Goal: Communication & Community: Answer question/provide support

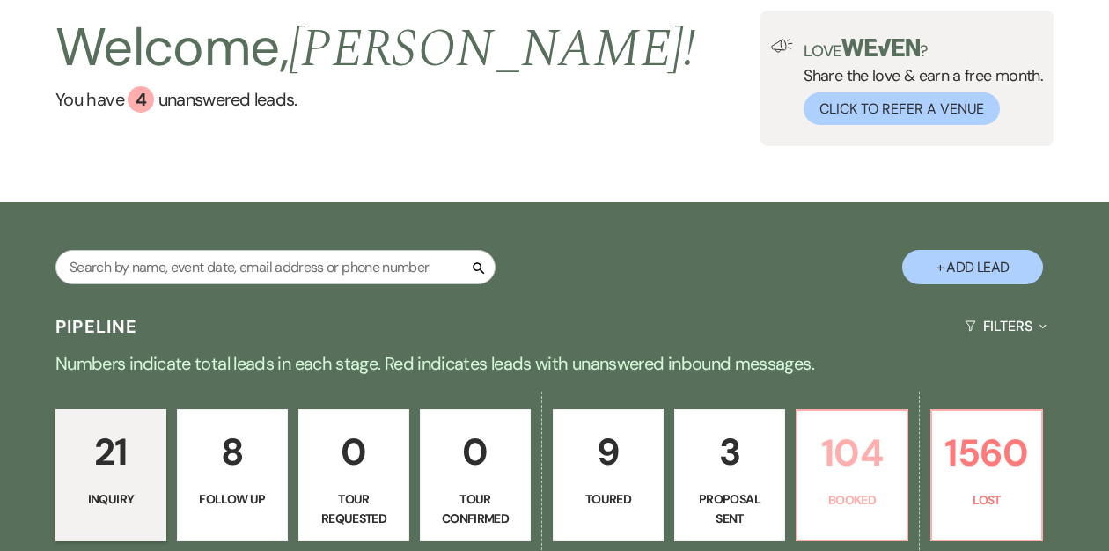
click at [841, 441] on p "104" at bounding box center [852, 452] width 88 height 59
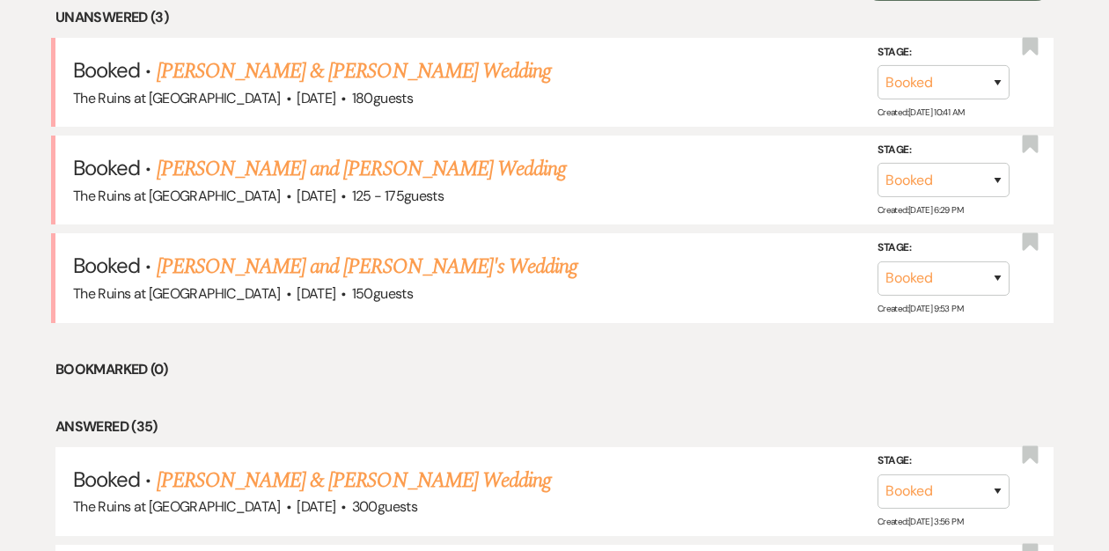
scroll to position [738, 0]
click at [286, 268] on link "[PERSON_NAME] and [PERSON_NAME]'s Wedding" at bounding box center [368, 266] width 422 height 32
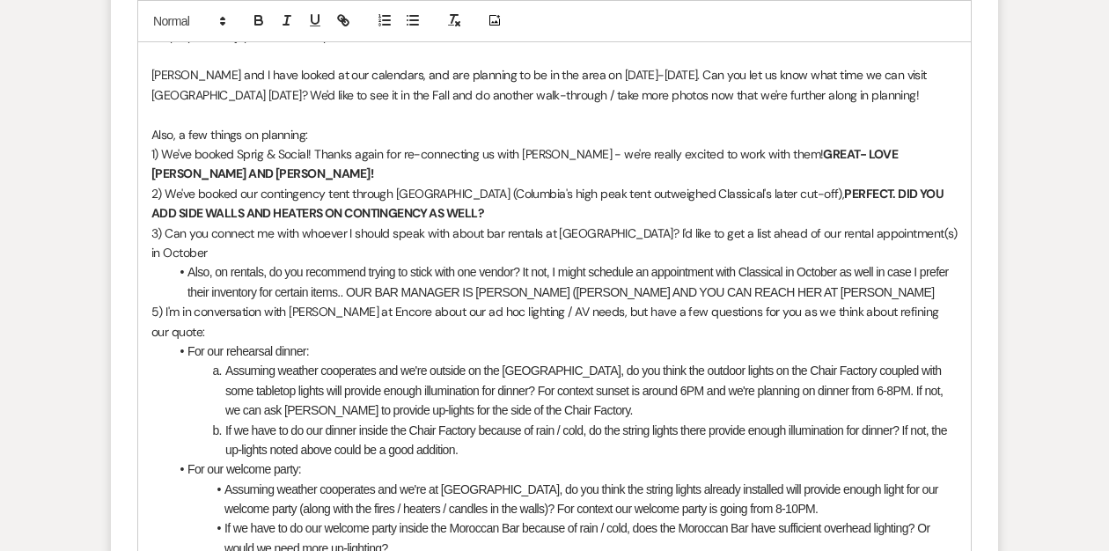
scroll to position [2648, 0]
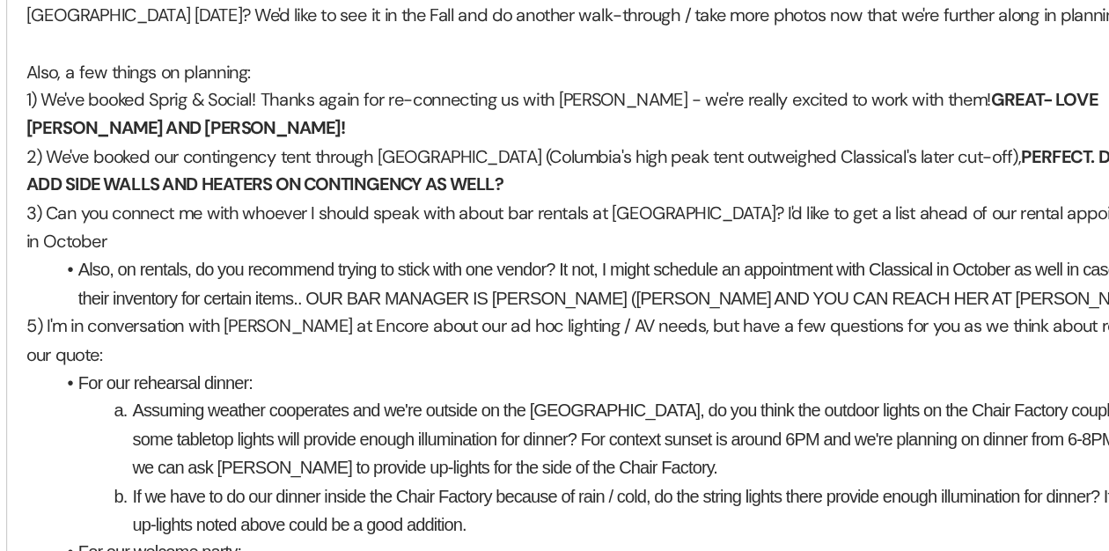
click at [804, 261] on li "Also, on rentals, do you recommend trying to stick with one vendor? It not, I m…" at bounding box center [563, 281] width 789 height 40
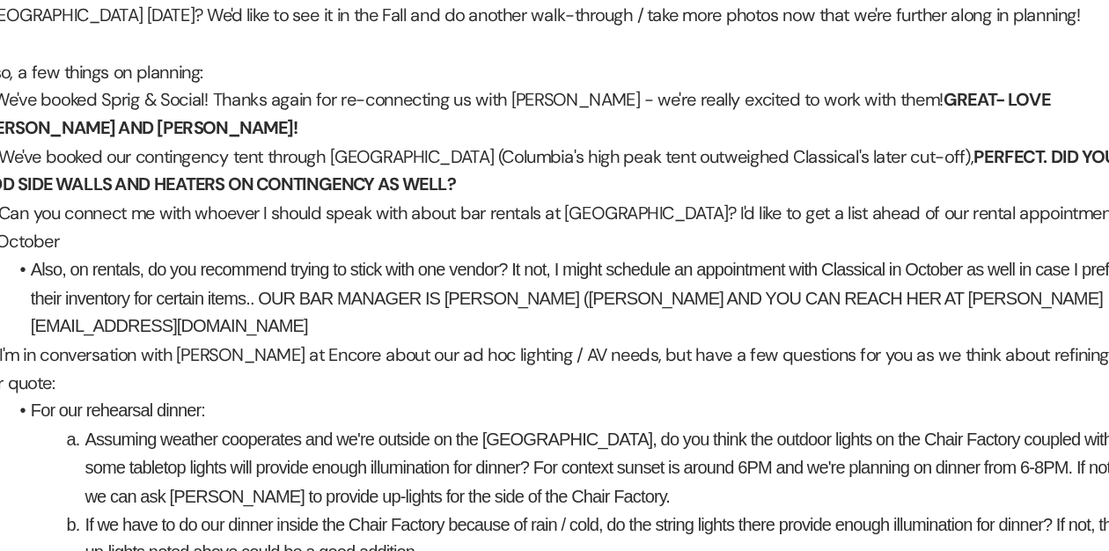
drag, startPoint x: 344, startPoint y: 250, endPoint x: 419, endPoint y: 253, distance: 74.9
click at [436, 261] on li "Also, on rentals, do you recommend trying to stick with one vendor? It not, I m…" at bounding box center [563, 290] width 789 height 59
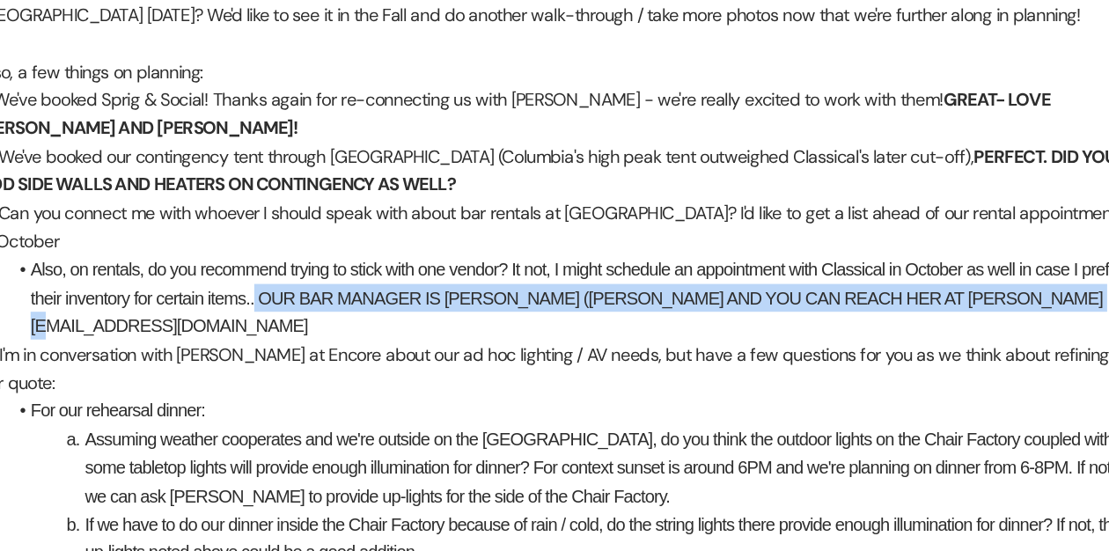
drag, startPoint x: 343, startPoint y: 248, endPoint x: 938, endPoint y: 252, distance: 595.0
click at [938, 261] on li "Also, on rentals, do you recommend trying to stick with one vendor? It not, I m…" at bounding box center [563, 290] width 789 height 59
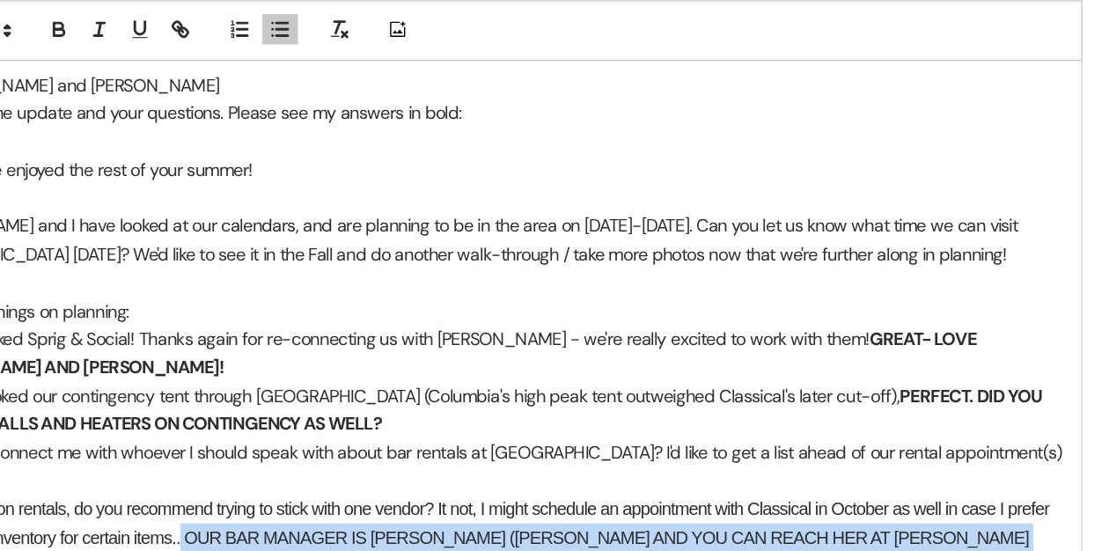
scroll to position [2405, 0]
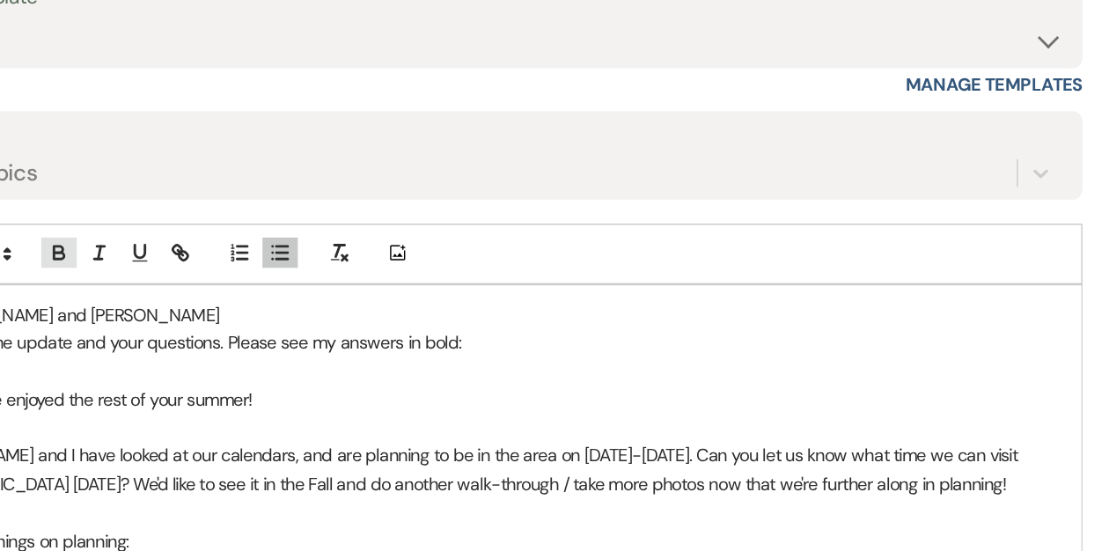
click at [261, 176] on icon "button" at bounding box center [258, 178] width 7 height 4
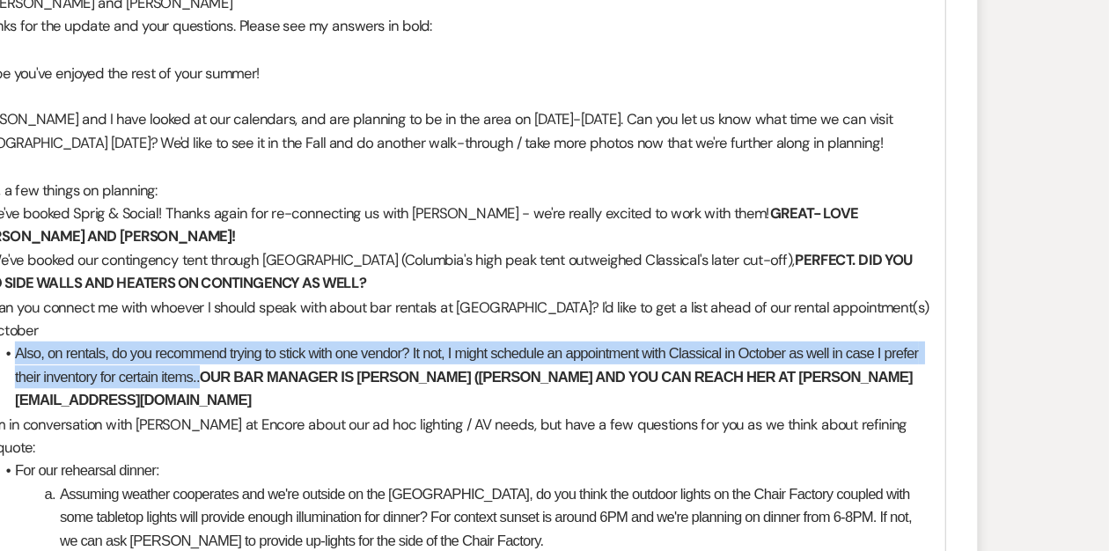
scroll to position [2534, 0]
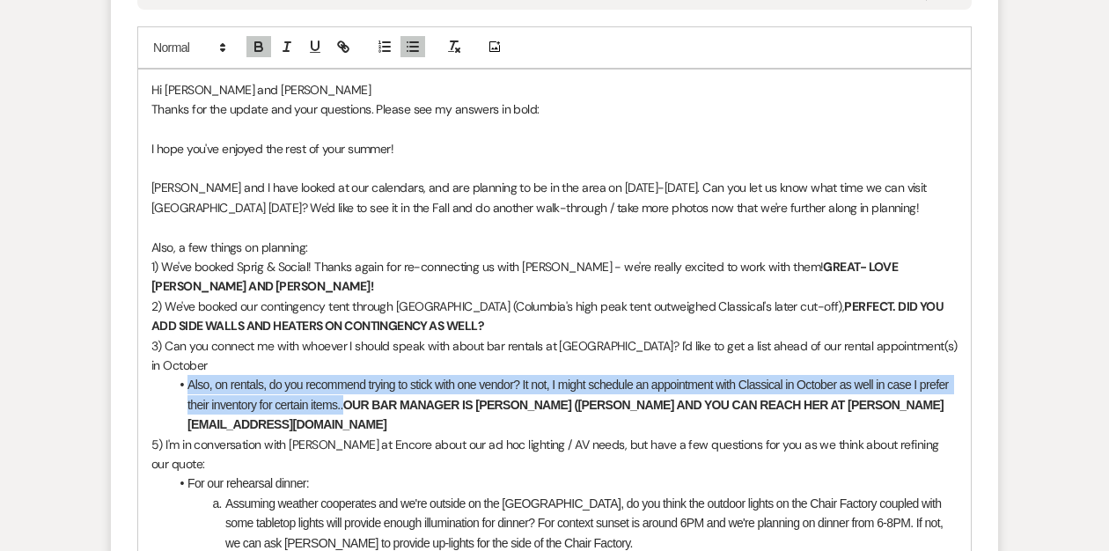
click at [391, 377] on li "Also, on rentals, do you recommend trying to stick with one vendor? It not, I m…" at bounding box center [563, 404] width 789 height 59
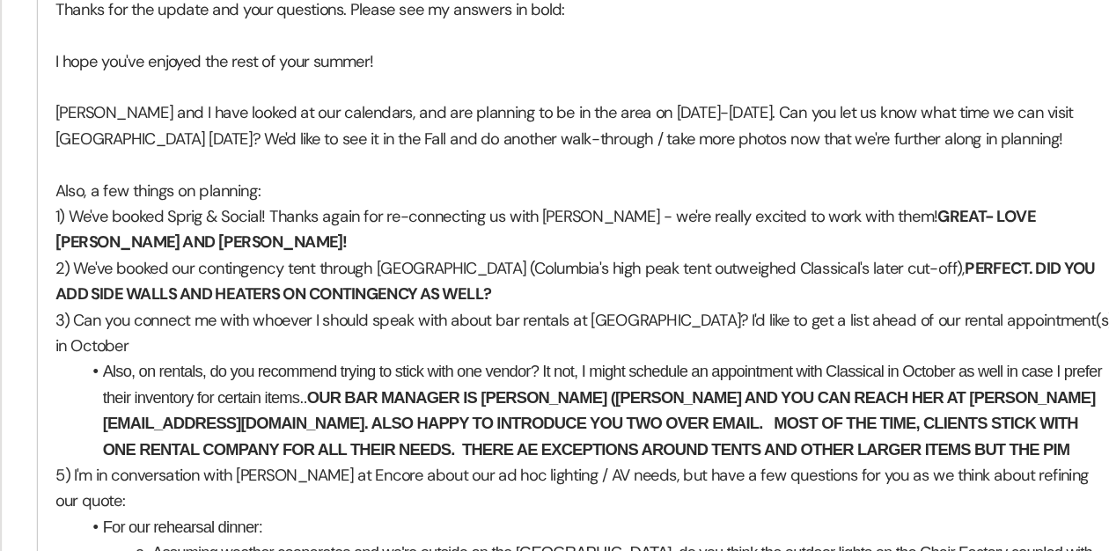
click at [481, 402] on strong "OUR BAR MANAGER IS [PERSON_NAME] ([PERSON_NAME] AND YOU CAN REACH HER AT [PERSO…" at bounding box center [565, 425] width 756 height 54
click at [907, 398] on li "Also, on rentals, do you recommend trying to stick with one vendor? It not, I m…" at bounding box center [563, 414] width 789 height 79
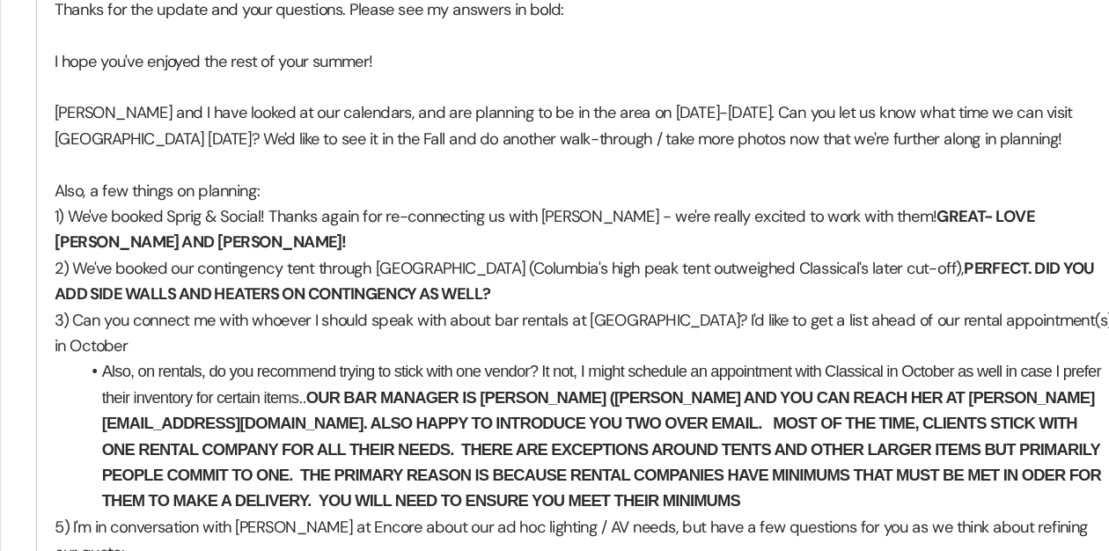
click at [896, 420] on strong "OUR BAR MANAGER IS [PERSON_NAME] ([PERSON_NAME] AND YOU CAN REACH HER AT [PERSO…" at bounding box center [569, 444] width 764 height 93
click at [686, 439] on li "Also, on rentals, do you recommend trying to stick with one vendor? It not, I m…" at bounding box center [563, 434] width 789 height 118
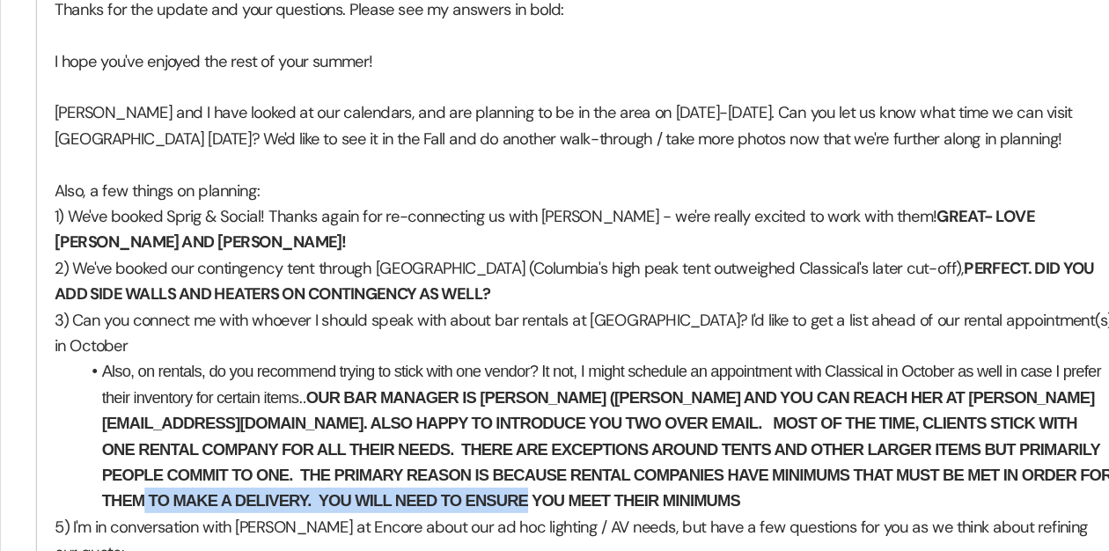
drag, startPoint x: 678, startPoint y: 437, endPoint x: 376, endPoint y: 434, distance: 301.9
click at [376, 434] on li "Also, on rentals, do you recommend trying to stick with one vendor? It not, I m…" at bounding box center [563, 434] width 789 height 118
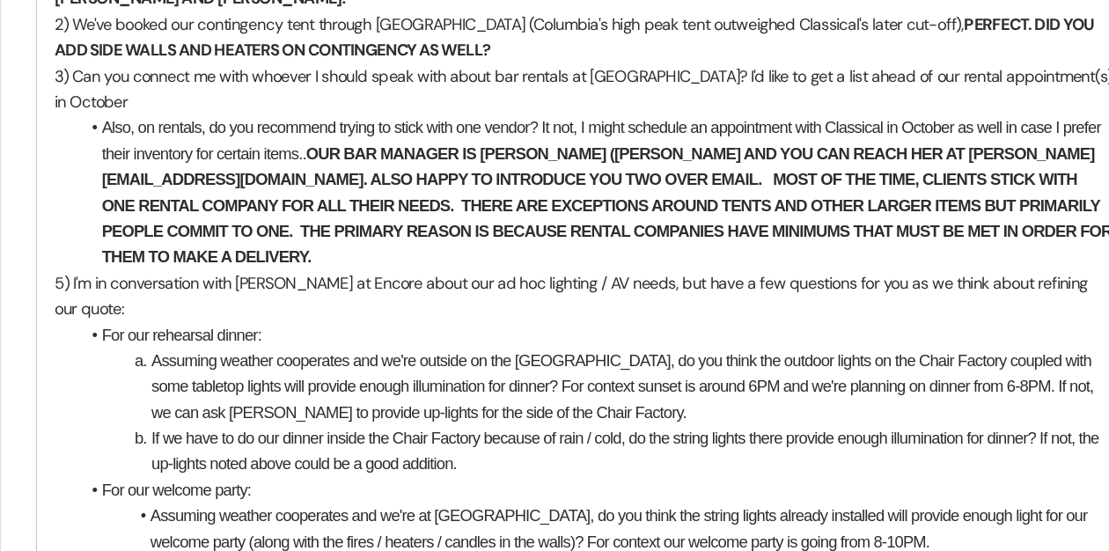
scroll to position [2706, 0]
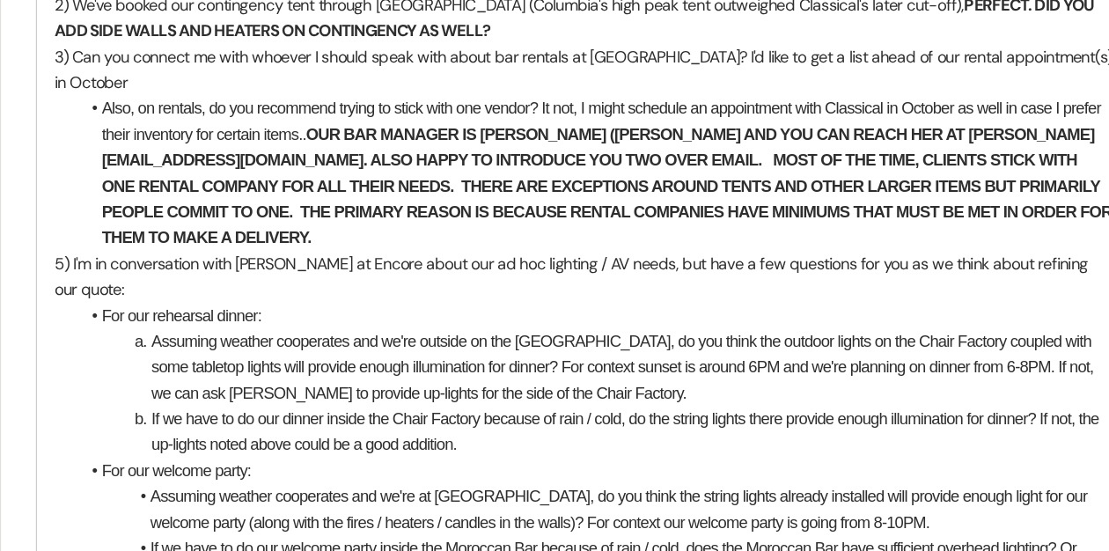
click at [584, 381] on li "Assuming weather cooperates and we're outside on the [GEOGRAPHIC_DATA], do you …" at bounding box center [564, 410] width 788 height 59
click at [477, 440] on li "If we have to do our dinner inside the Chair Factory because of rain / cold, do…" at bounding box center [564, 460] width 788 height 40
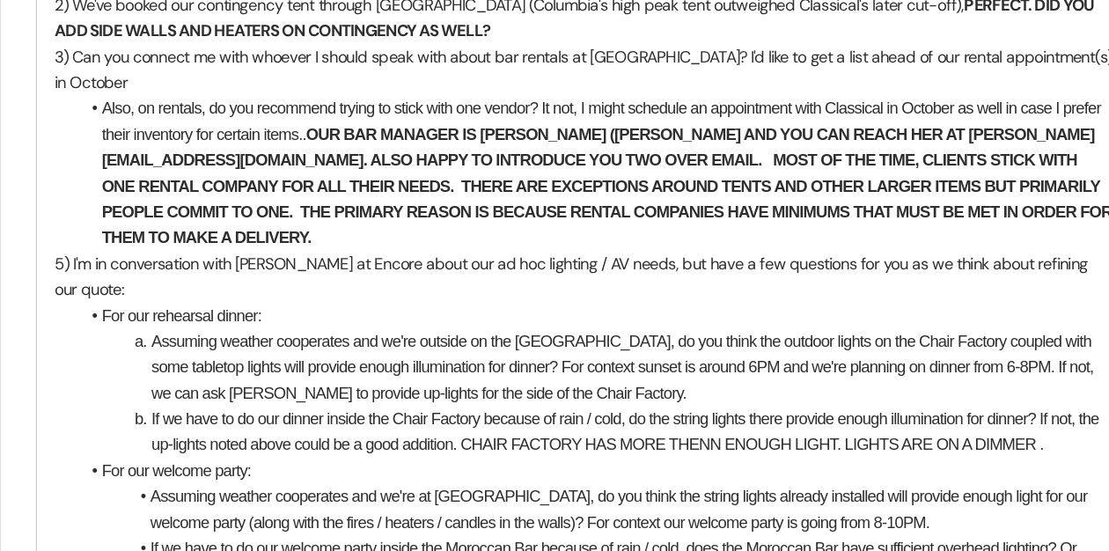
drag, startPoint x: 467, startPoint y: 408, endPoint x: 912, endPoint y: 405, distance: 445.4
click at [912, 440] on li "If we have to do our dinner inside the Chair Factory because of rain / cold, do…" at bounding box center [564, 460] width 788 height 40
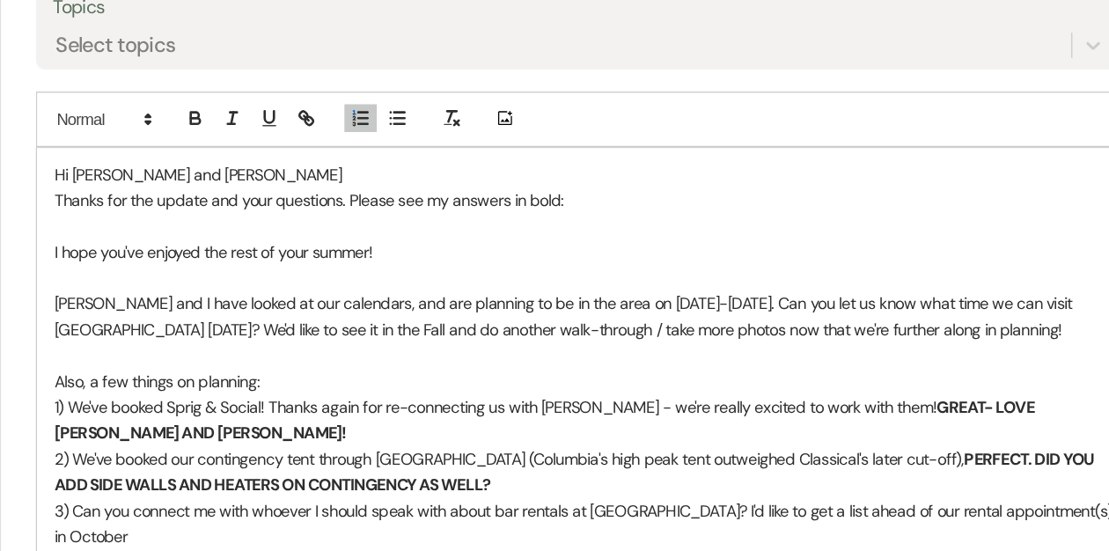
scroll to position [2332, 0]
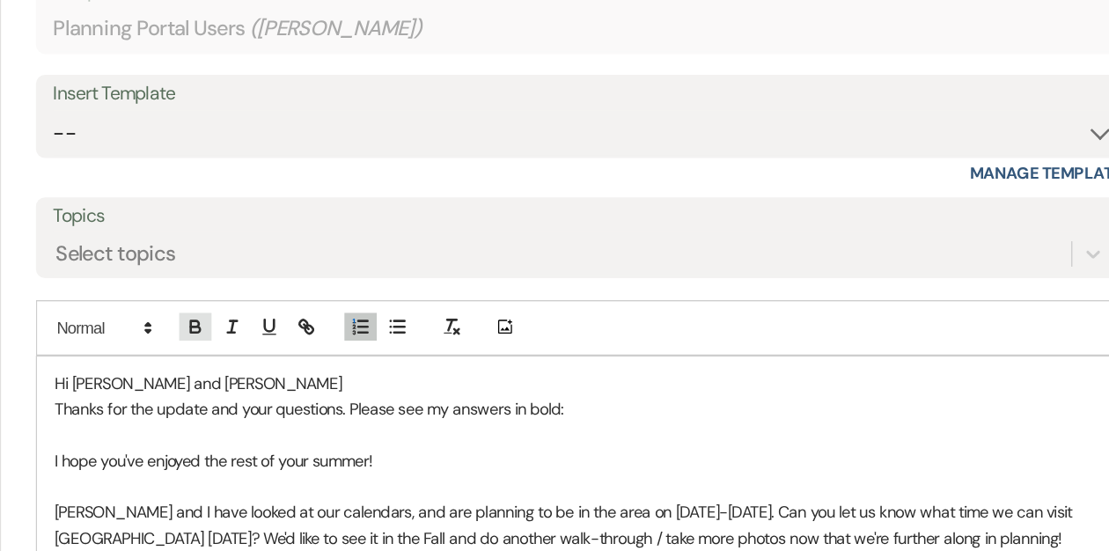
click at [261, 245] on icon "button" at bounding box center [258, 247] width 6 height 4
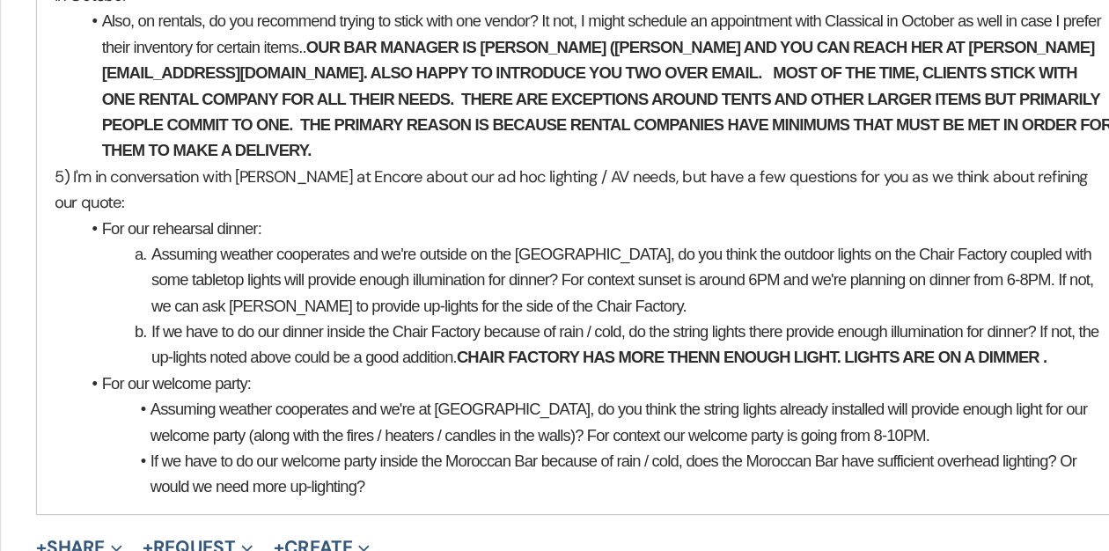
scroll to position [2810, 0]
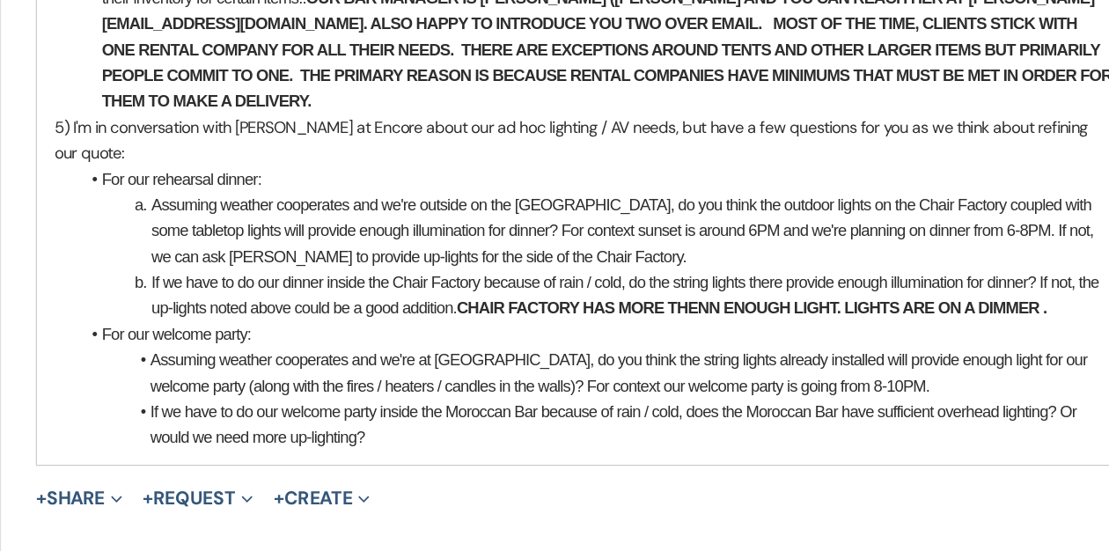
click at [659, 358] on strong "CHAIR FACTORY HAS MORE THENN ENOUGH LIGHT. LIGHTS ARE ON A DIMMER ." at bounding box center [683, 365] width 450 height 14
click at [584, 277] on li "Assuming weather cooperates and we're outside on the [GEOGRAPHIC_DATA], do you …" at bounding box center [564, 306] width 788 height 59
click at [790, 395] on li "Assuming weather cooperates and we're at [GEOGRAPHIC_DATA], do you think the st…" at bounding box center [563, 415] width 789 height 40
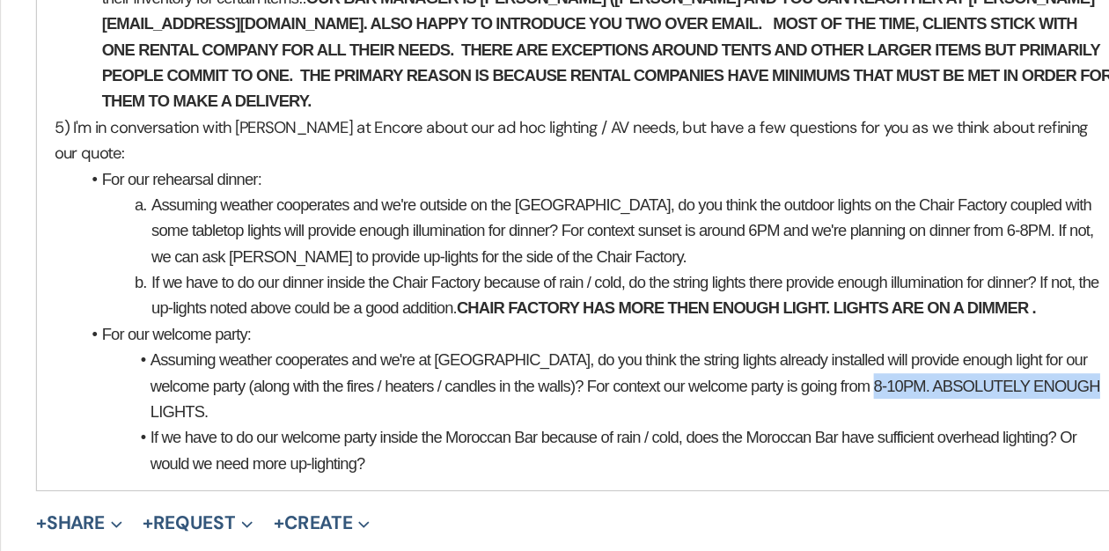
drag, startPoint x: 920, startPoint y: 359, endPoint x: 747, endPoint y: 360, distance: 172.5
click at [747, 395] on li "Assuming weather cooperates and we're at [GEOGRAPHIC_DATA], do you think the st…" at bounding box center [563, 424] width 789 height 59
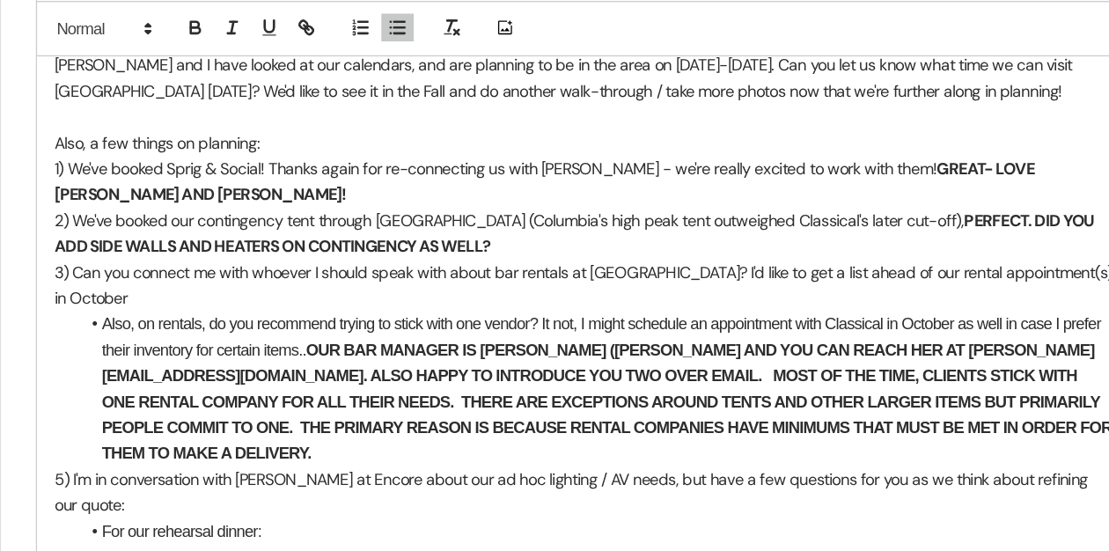
scroll to position [2296, 0]
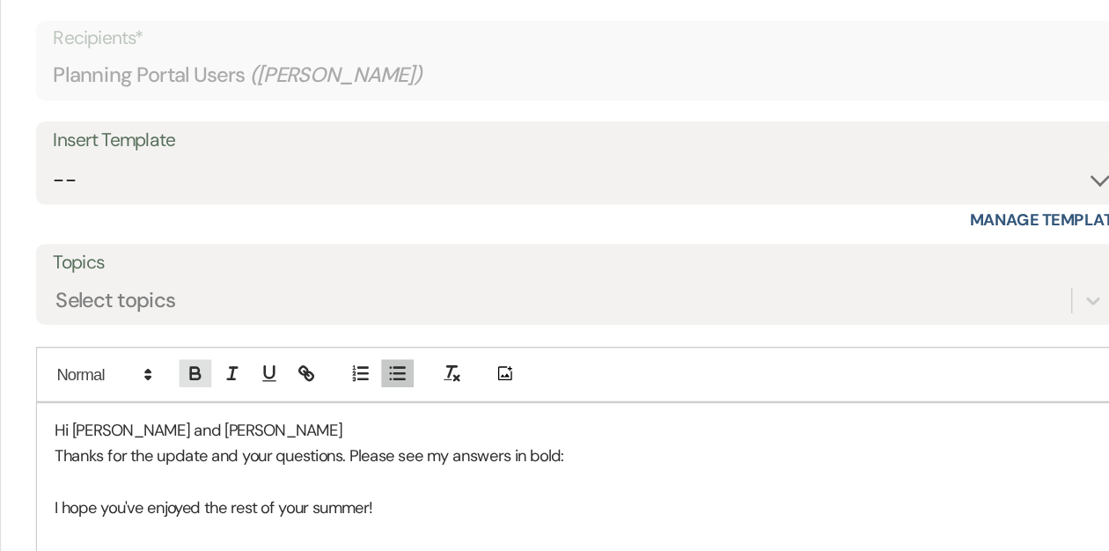
click at [256, 276] on icon "button" at bounding box center [259, 284] width 16 height 16
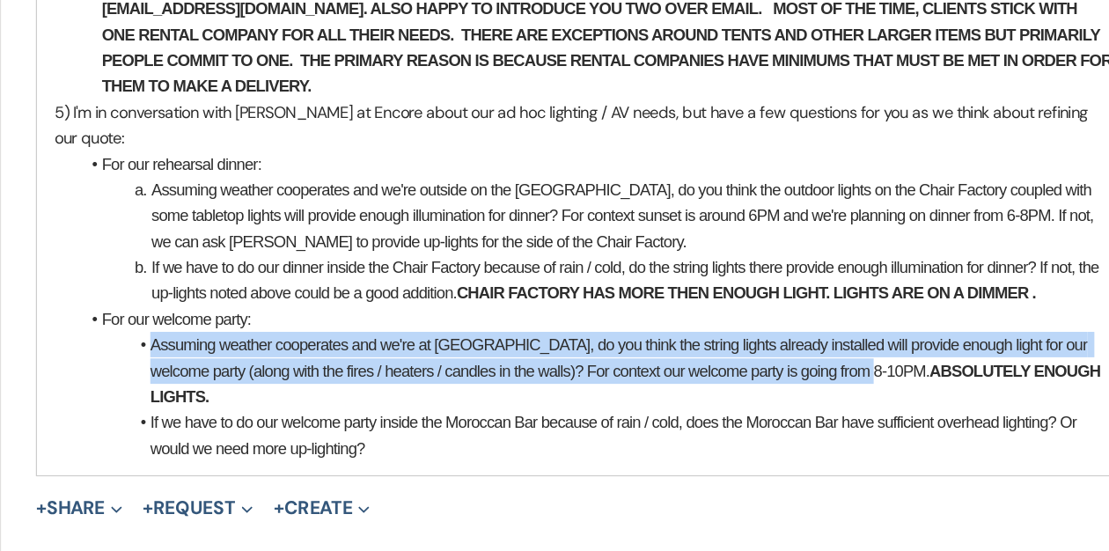
scroll to position [2735, 0]
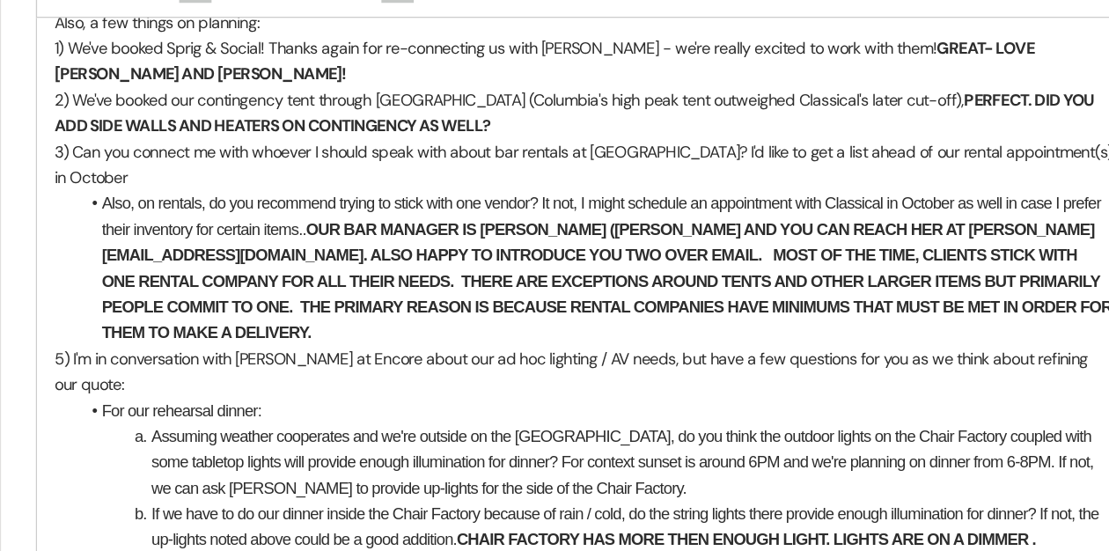
click at [357, 238] on li "Also, on rentals, do you recommend trying to stick with one vendor? It not, I m…" at bounding box center [563, 233] width 789 height 118
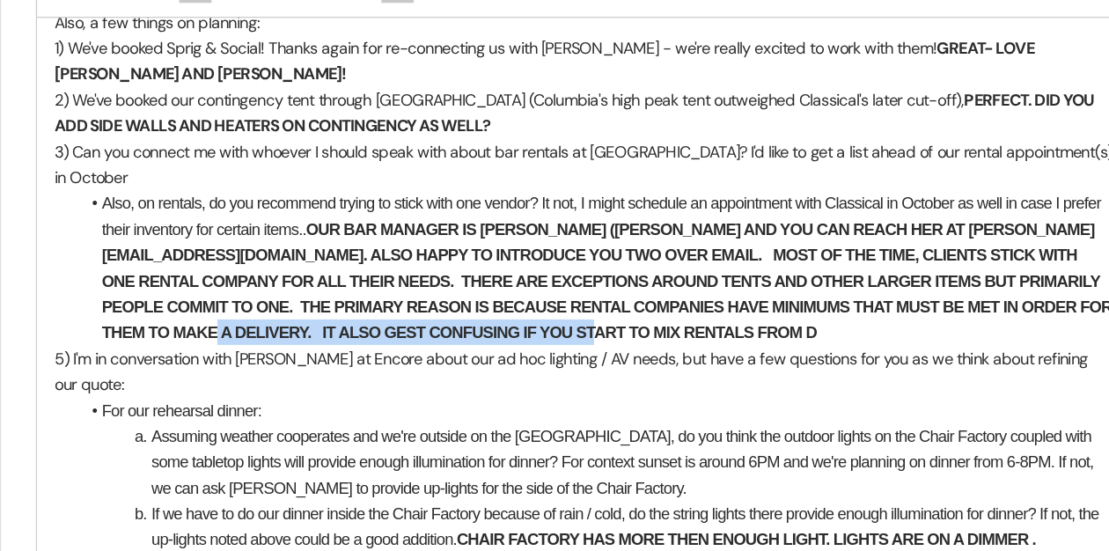
drag, startPoint x: 735, startPoint y: 242, endPoint x: 419, endPoint y: 239, distance: 316.0
click at [419, 239] on li "Also, on rentals, do you recommend trying to stick with one vendor? It not, I m…" at bounding box center [563, 233] width 789 height 118
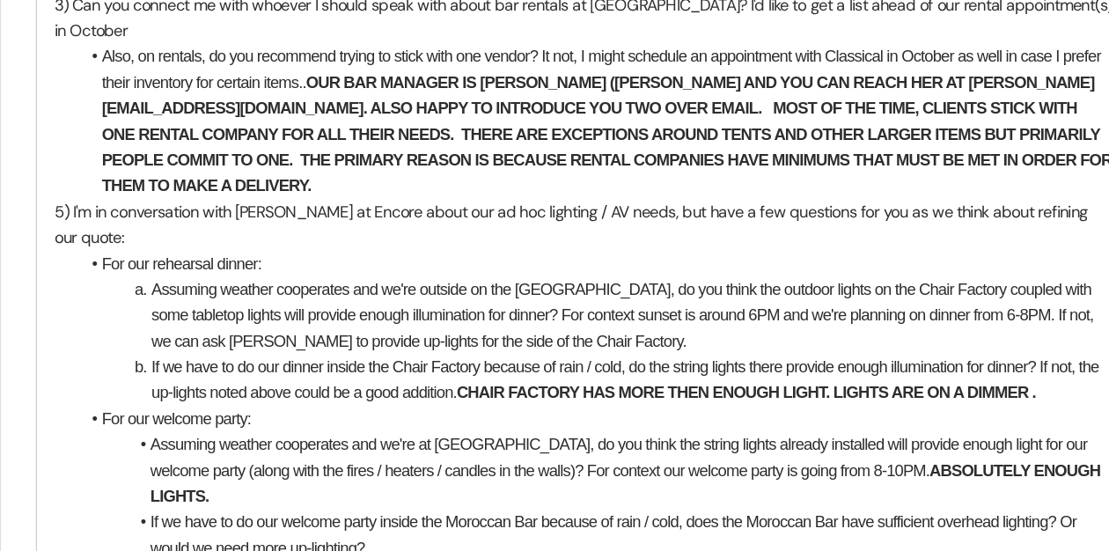
scroll to position [2750, 0]
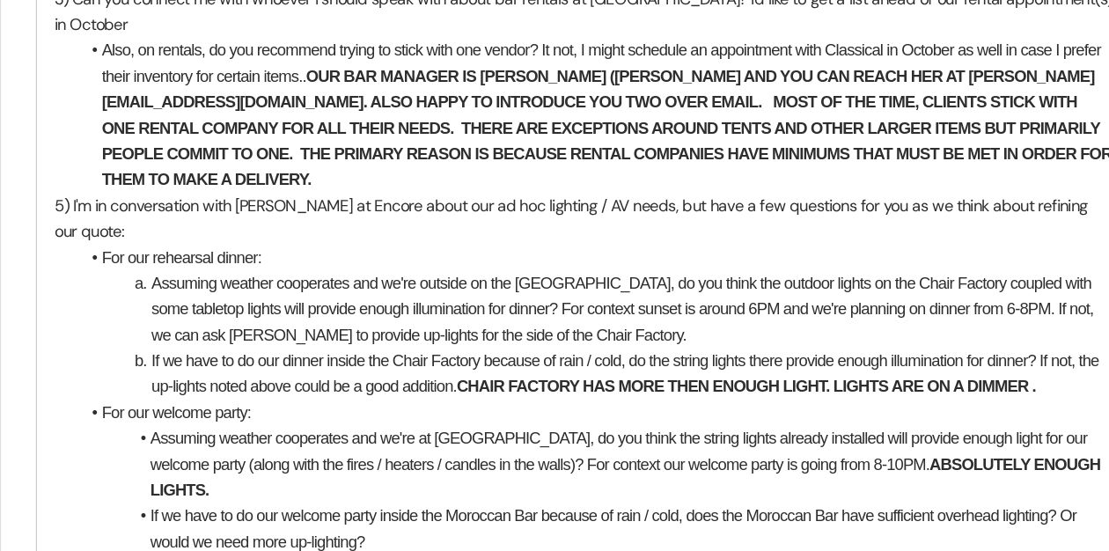
click at [824, 418] on strong "CHAIR FACTORY HAS MORE THEN ENOUGH LIGHT. LIGHTS ARE ON A DIMMER ." at bounding box center [678, 425] width 441 height 14
click at [747, 418] on strong "CHAIR FACTORY HAS MORE THEN ENOUGH LIGHT. LIGHTS ARE ALSO ON A DIMMER ." at bounding box center [697, 425] width 479 height 14
click at [412, 514] on li "If we have to do our welcome party inside the Moroccan Bar because of rain / co…" at bounding box center [563, 534] width 789 height 40
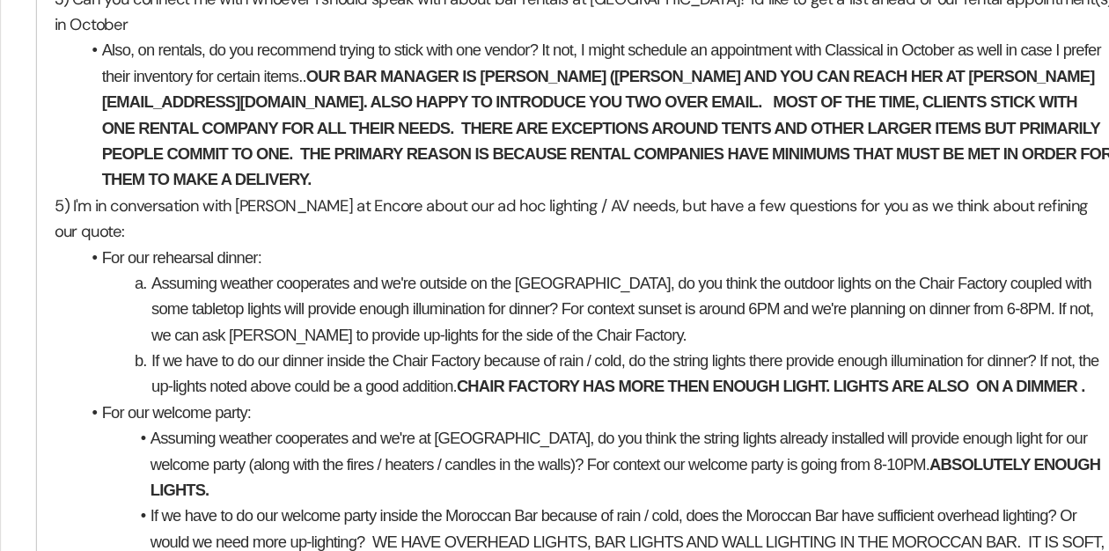
click at [239, 514] on li "If we have to do our welcome party inside the Moroccan Bar because of rain / co…" at bounding box center [563, 543] width 789 height 59
click at [591, 514] on li "If we have to do our welcome party inside the Moroccan Bar because of rain / co…" at bounding box center [563, 543] width 789 height 59
click at [585, 514] on li "If we have to do our welcome party inside the Moroccan Bar because of rain / co…" at bounding box center [563, 543] width 789 height 59
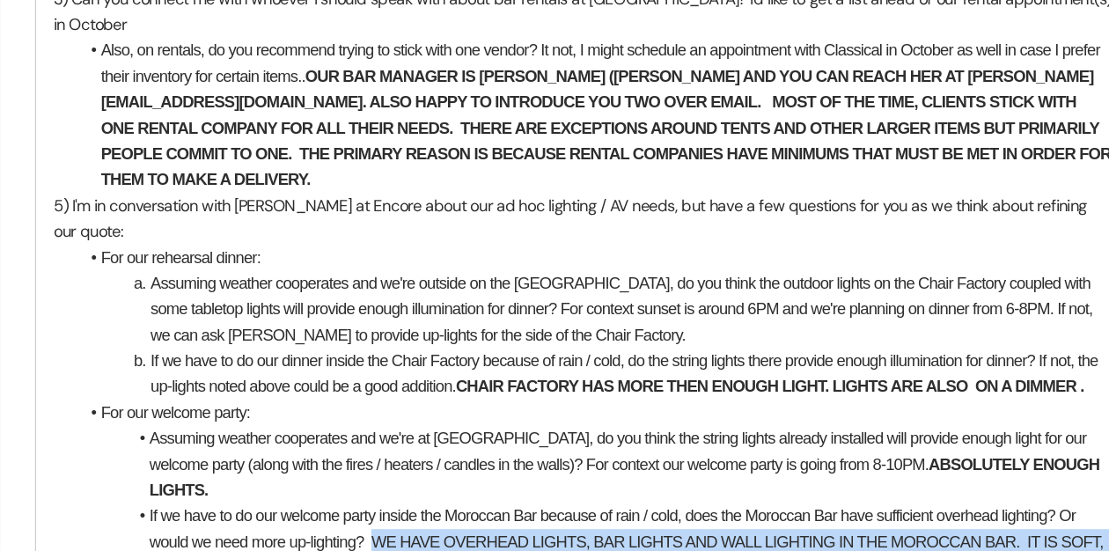
drag, startPoint x: 396, startPoint y: 463, endPoint x: 531, endPoint y: 506, distance: 141.4
click at [531, 514] on li "If we have to do our welcome party inside the Moroccan Bar because of rain / co…" at bounding box center [563, 553] width 789 height 79
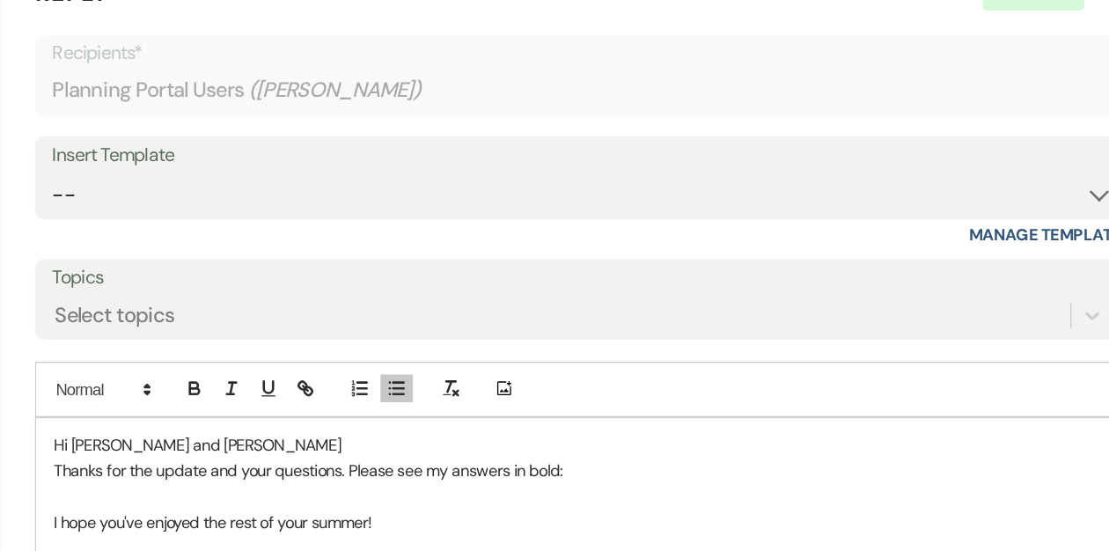
scroll to position [2366, 0]
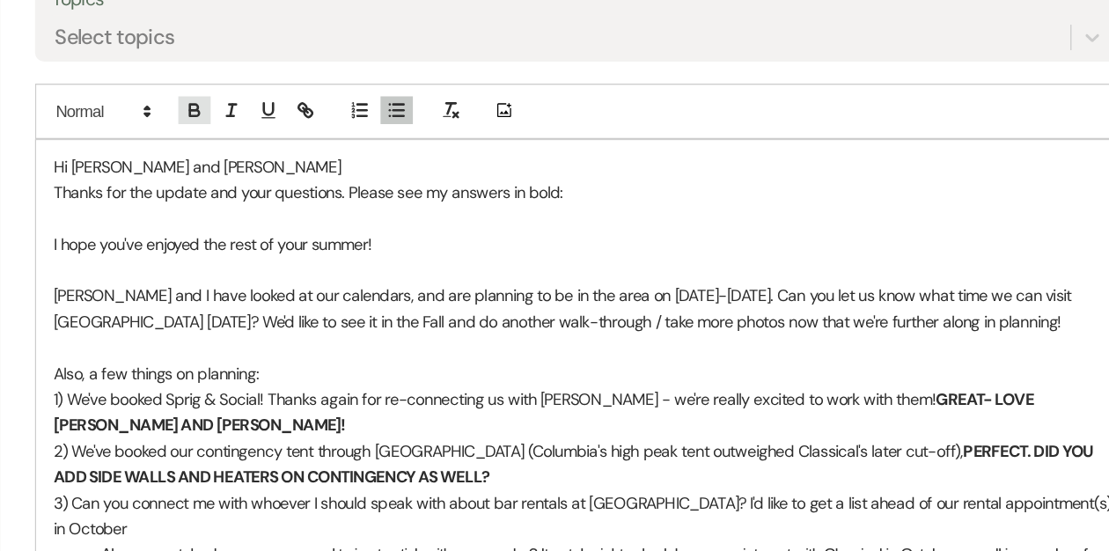
click at [257, 207] on icon "button" at bounding box center [259, 215] width 16 height 16
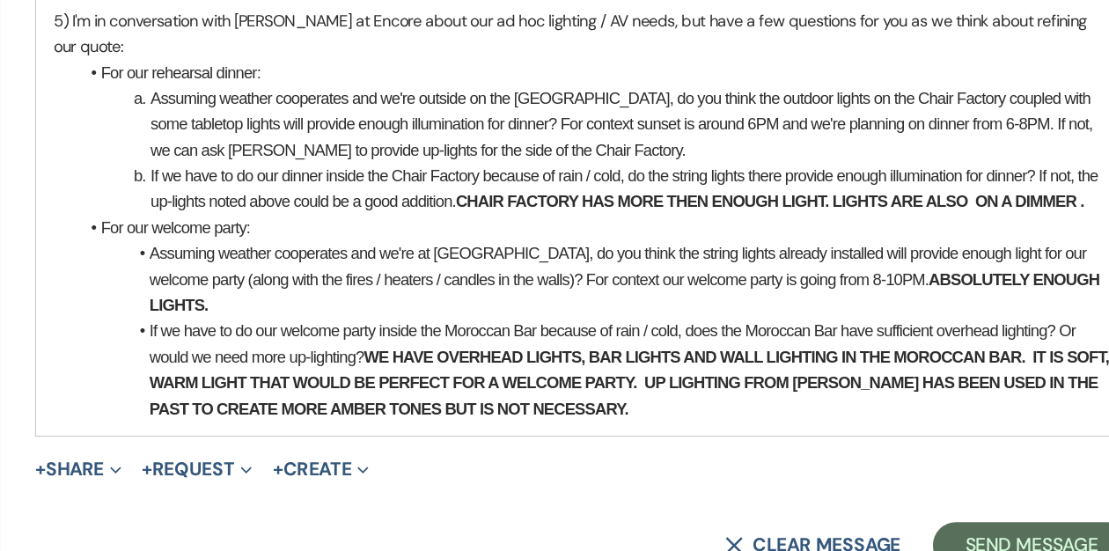
click at [623, 373] on li "If we have to do our welcome party inside the Moroccan Bar because of rain / co…" at bounding box center [563, 412] width 789 height 79
click at [560, 396] on strong "WE HAVE OVERHEAD LIGHTS, BAR LIGHTS AND WALL LIGHTING IN THE MOROCCAN BAR. IT I…" at bounding box center [591, 423] width 734 height 54
drag, startPoint x: 636, startPoint y: 321, endPoint x: 578, endPoint y: 320, distance: 58.1
click at [578, 396] on strong "WE HAVE OVERHEAD LIGHTS, BAR LIGHTS AND WALL LIGHTING IN THE MOROCCAN BAR. IT I…" at bounding box center [591, 423] width 734 height 54
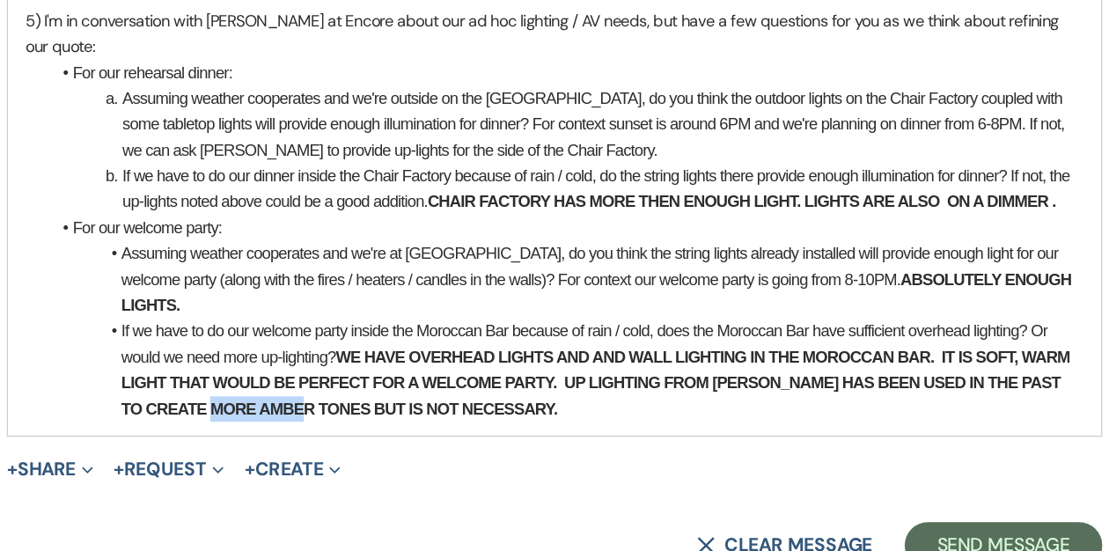
drag, startPoint x: 396, startPoint y: 360, endPoint x: 331, endPoint y: 360, distance: 65.1
click at [331, 396] on strong "WE HAVE OVERHEAD LIGHTS AND AND WALL LIGHTING IN THE MOROCCAN BAR. IT IS SOFT, …" at bounding box center [586, 423] width 725 height 54
click at [261, 396] on strong "WE HAVE OVERHEAD LIGHTS AND AND WALL LIGHTING IN THE MOROCCAN BAR. IT IS SOFT, …" at bounding box center [586, 423] width 725 height 54
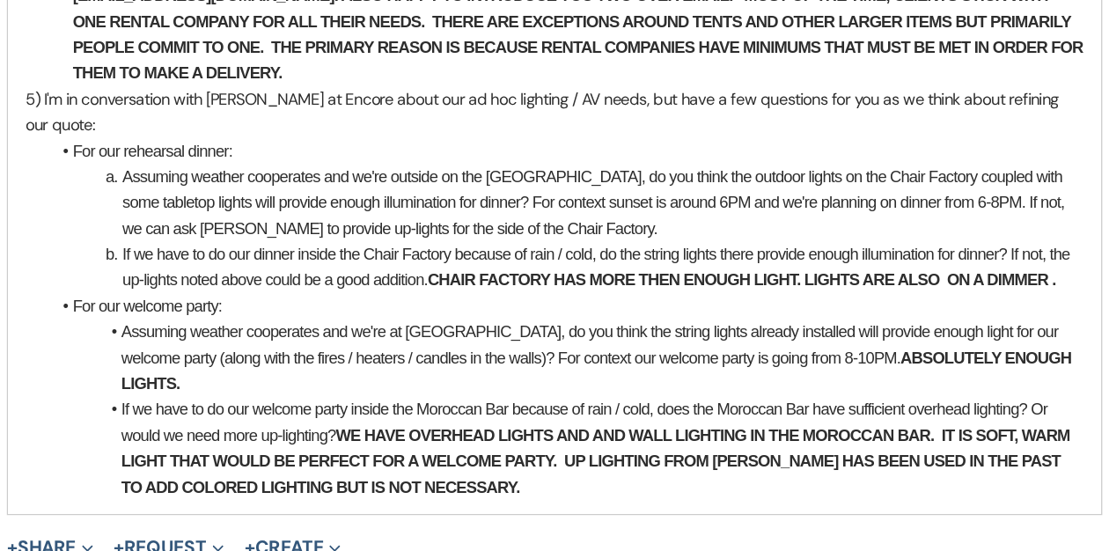
click at [593, 197] on li "Assuming weather cooperates and we're outside on the [GEOGRAPHIC_DATA], do you …" at bounding box center [564, 226] width 788 height 59
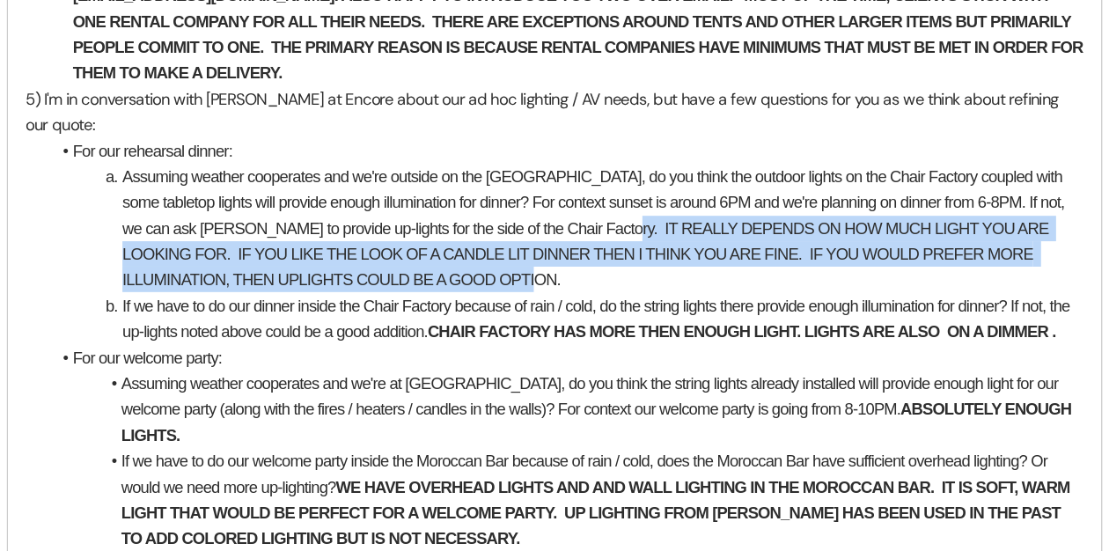
drag, startPoint x: 579, startPoint y: 182, endPoint x: 591, endPoint y: 221, distance: 40.6
click at [591, 221] on li "Assuming weather cooperates and we're outside on the [GEOGRAPHIC_DATA], do you …" at bounding box center [564, 246] width 788 height 99
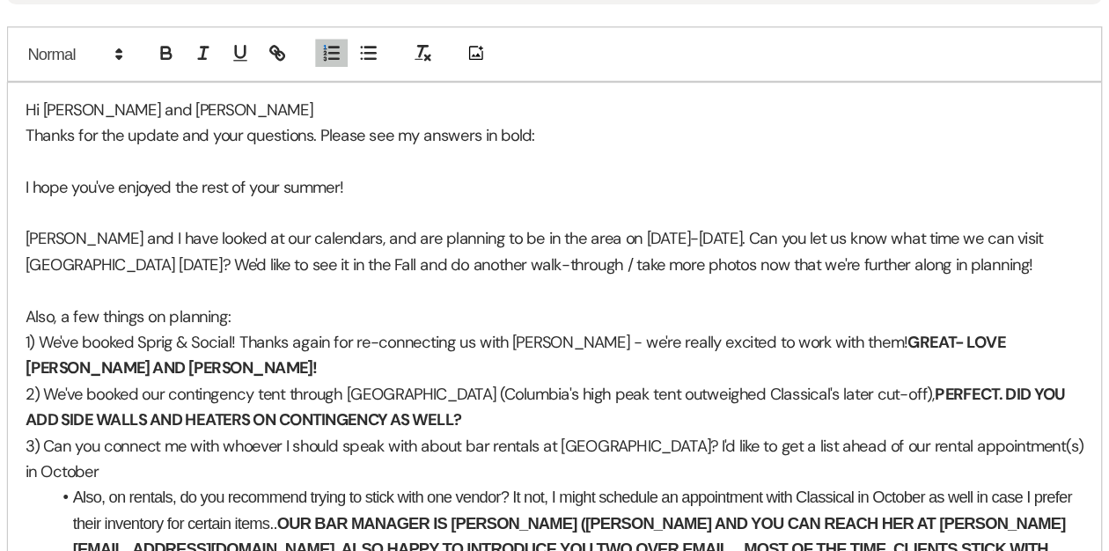
scroll to position [2362, 0]
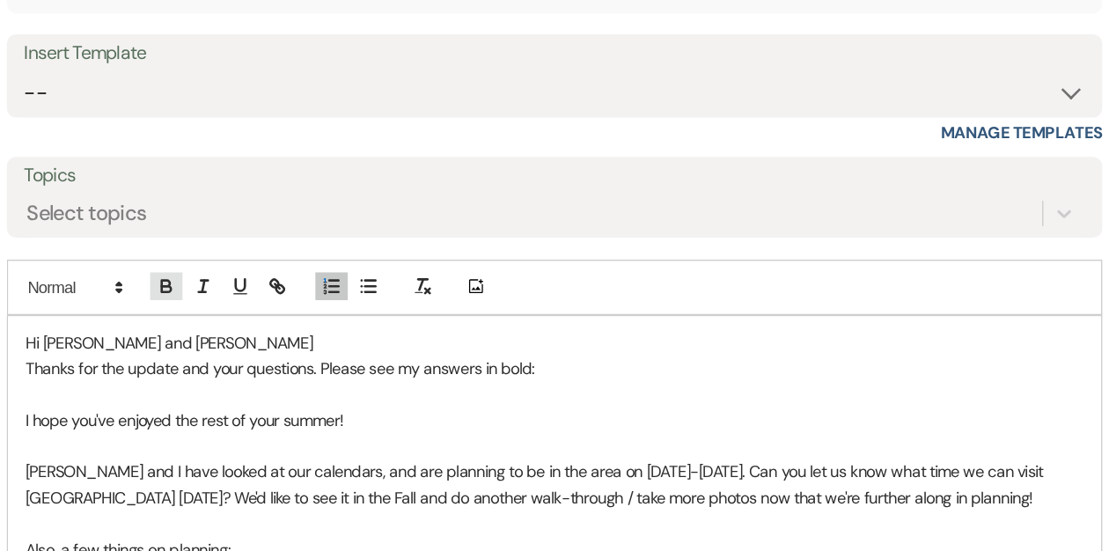
click at [261, 214] on icon "button" at bounding box center [258, 216] width 6 height 4
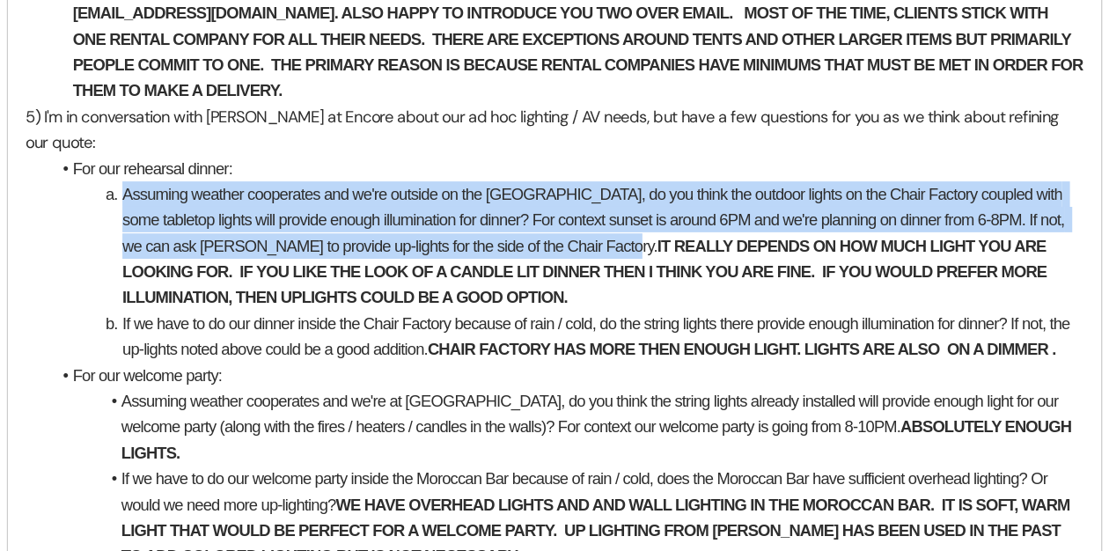
scroll to position [2827, 0]
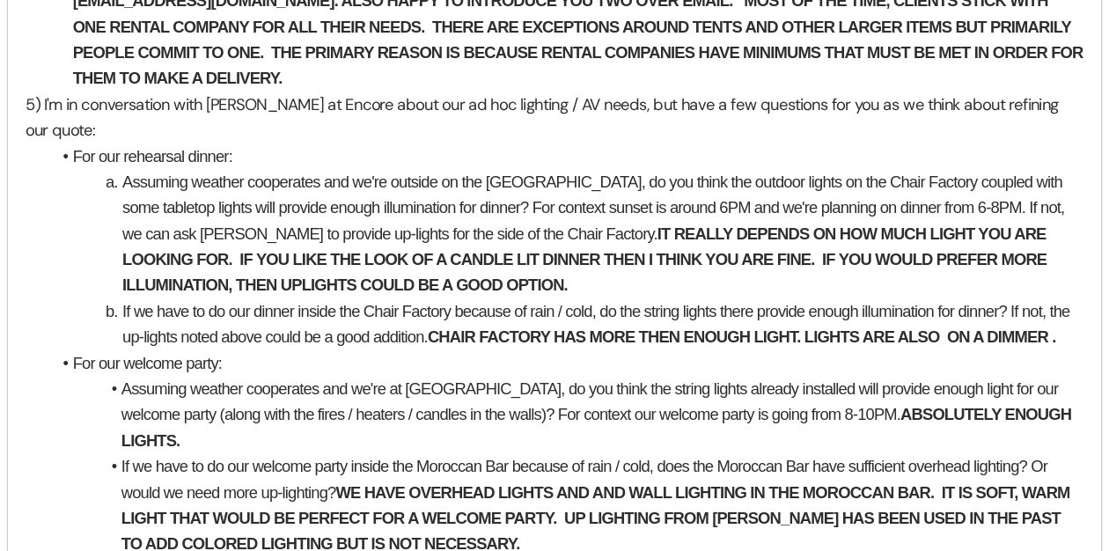
click at [592, 283] on li "Assuming weather cooperates and we're outside on the [GEOGRAPHIC_DATA], do you …" at bounding box center [564, 309] width 788 height 99
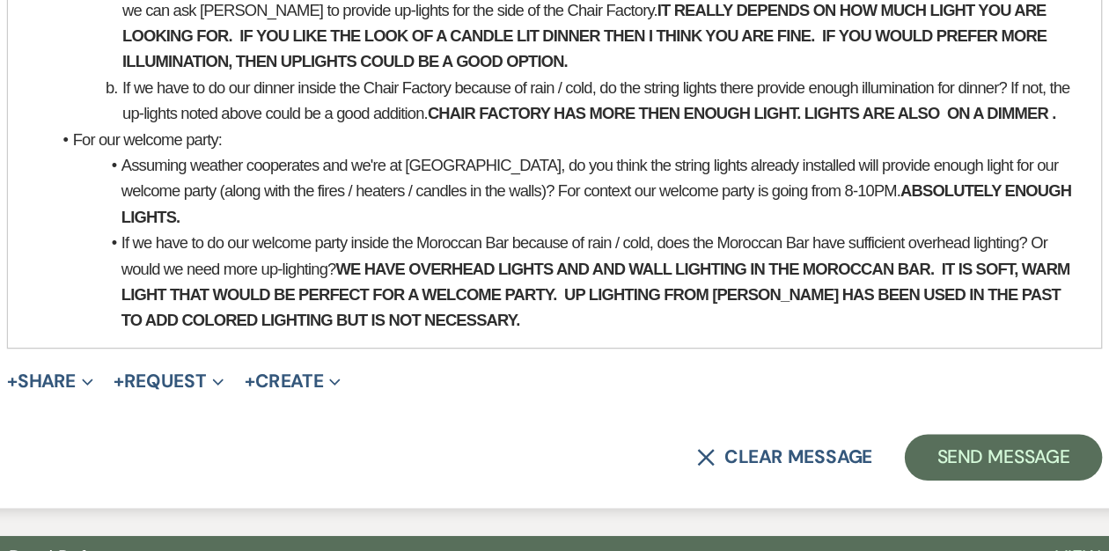
scroll to position [2999, 0]
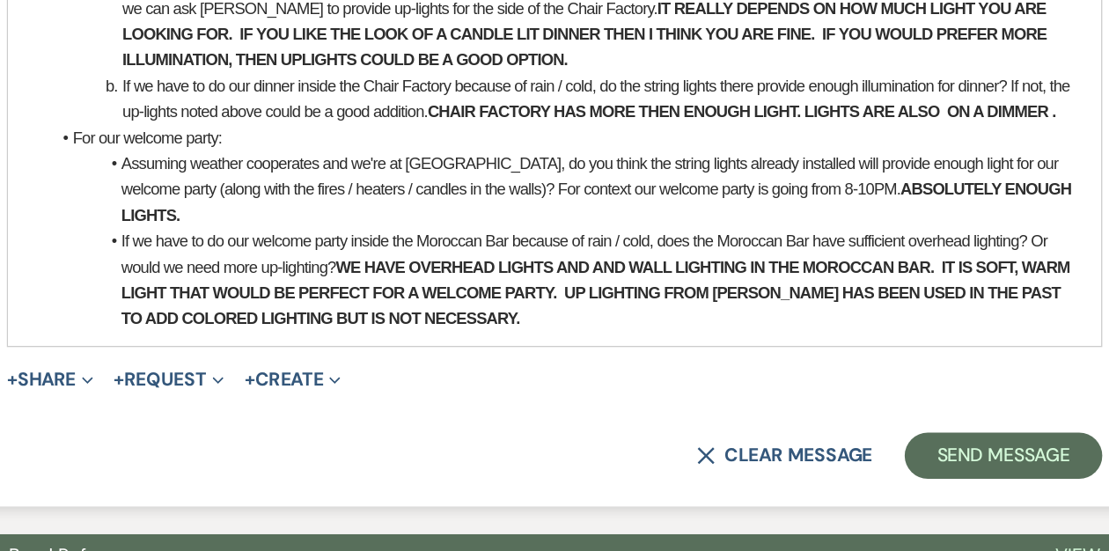
click at [368, 327] on strong "WE HAVE OVERHEAD LIGHTS AND AND WALL LIGHTING IN THE MOROCCAN BAR. IT IS SOFT, …" at bounding box center [586, 354] width 725 height 54
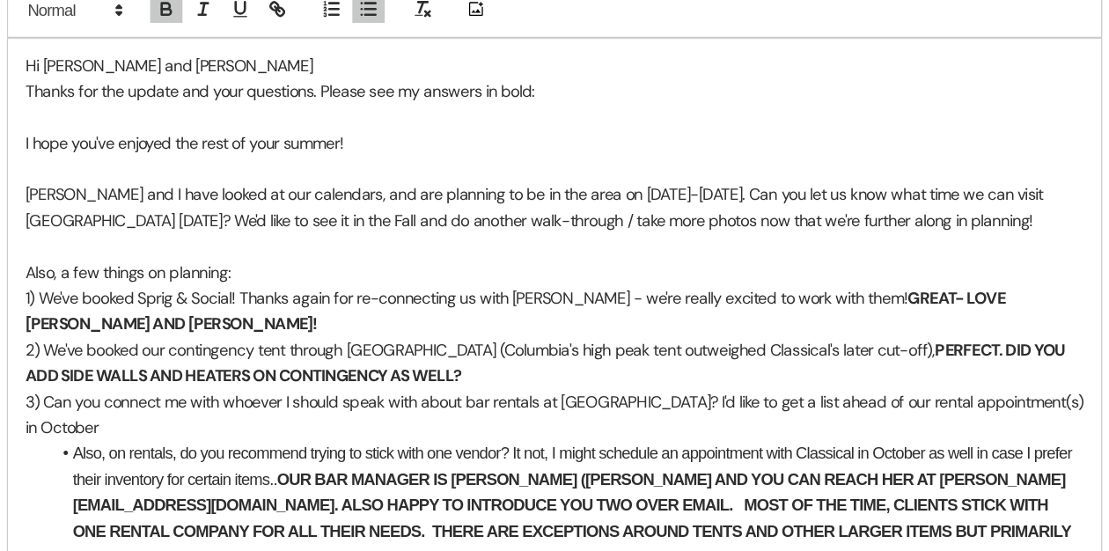
scroll to position [2451, 0]
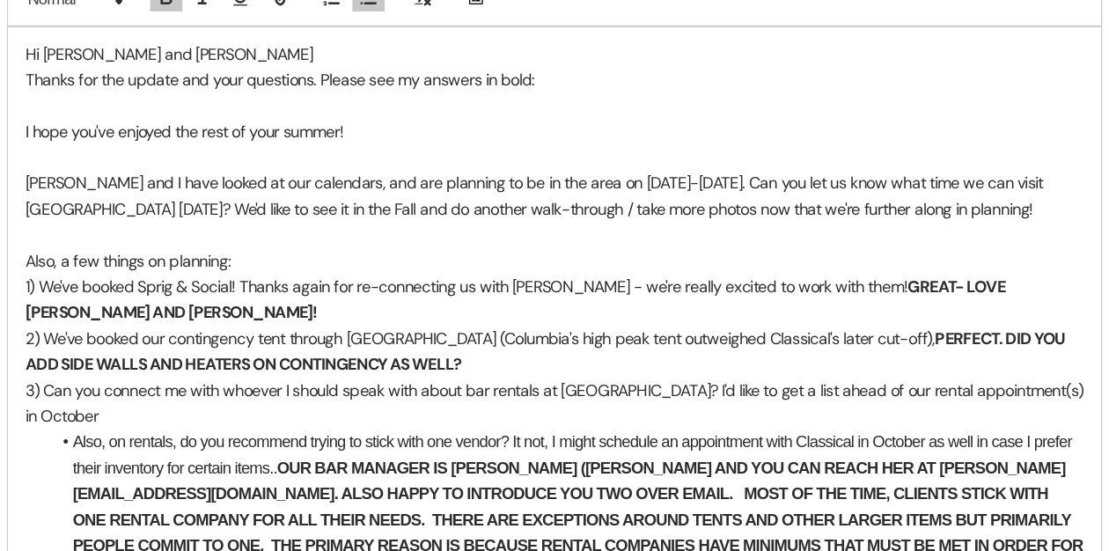
click at [823, 271] on p "[PERSON_NAME] and I have looked at our calendars, and are planning to be in the…" at bounding box center [554, 281] width 806 height 40
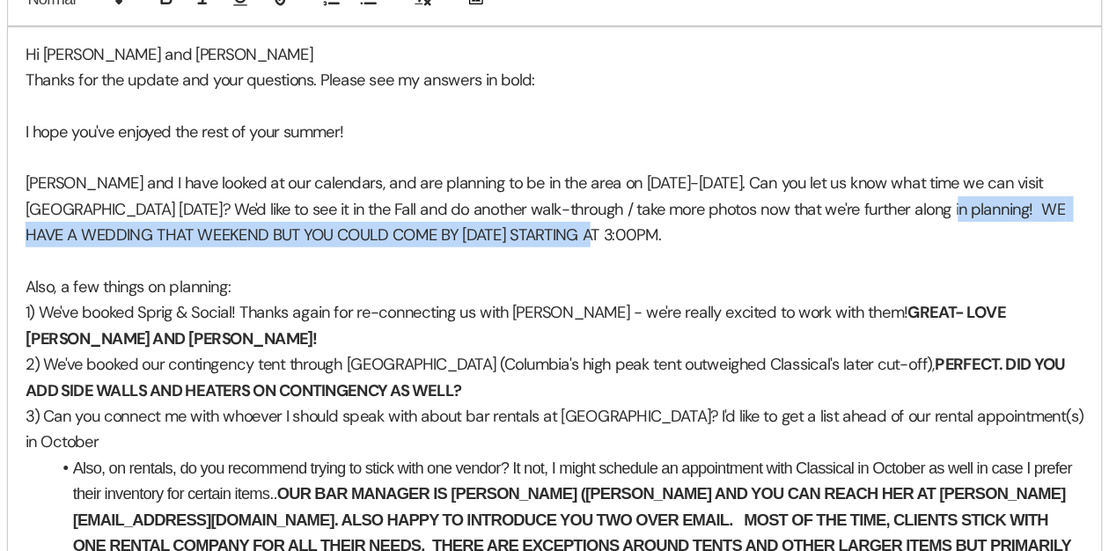
drag, startPoint x: 813, startPoint y: 269, endPoint x: 822, endPoint y: 284, distance: 17.4
click at [822, 284] on p "[PERSON_NAME] and I have looked at our calendars, and are planning to be in the…" at bounding box center [554, 290] width 806 height 59
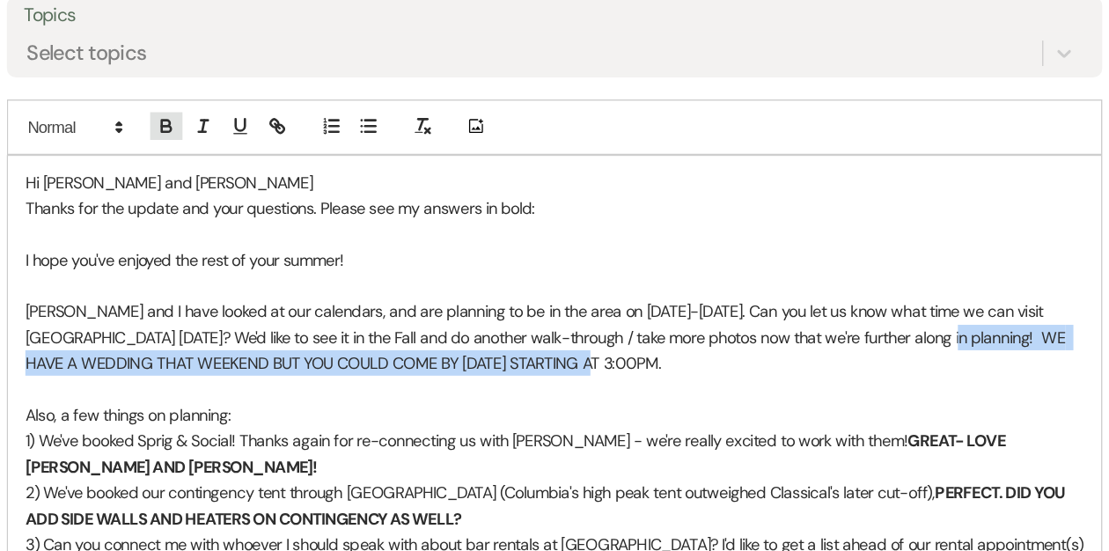
click at [252, 122] on icon "button" at bounding box center [259, 130] width 16 height 16
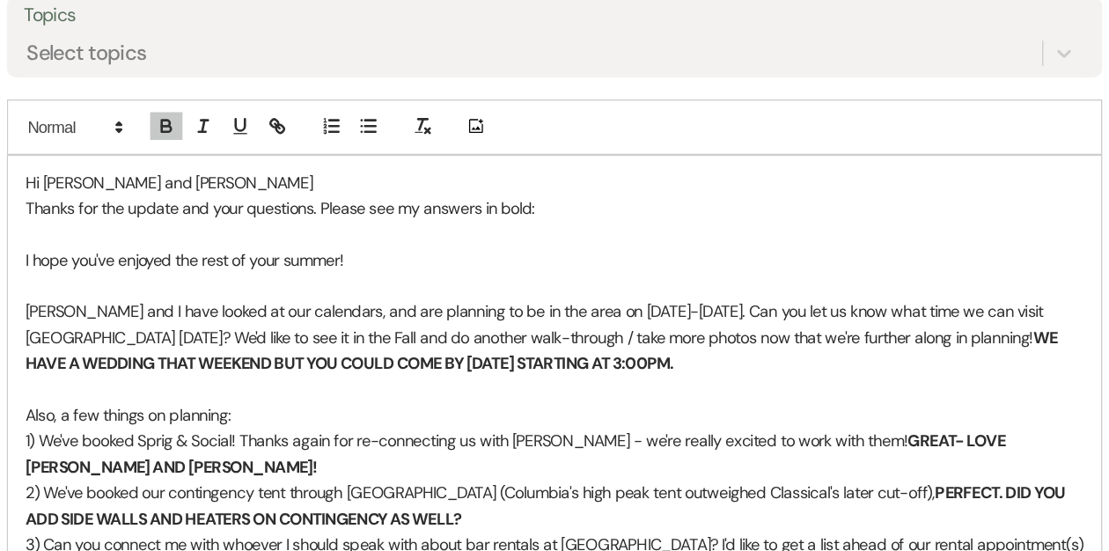
click at [619, 321] on p at bounding box center [554, 330] width 806 height 19
click at [576, 288] on strong "WE HAVE A WEDDING THAT WEEKEND BUT YOU COULD COME BY [DATE] STARTING AT 3:00PM." at bounding box center [545, 300] width 789 height 35
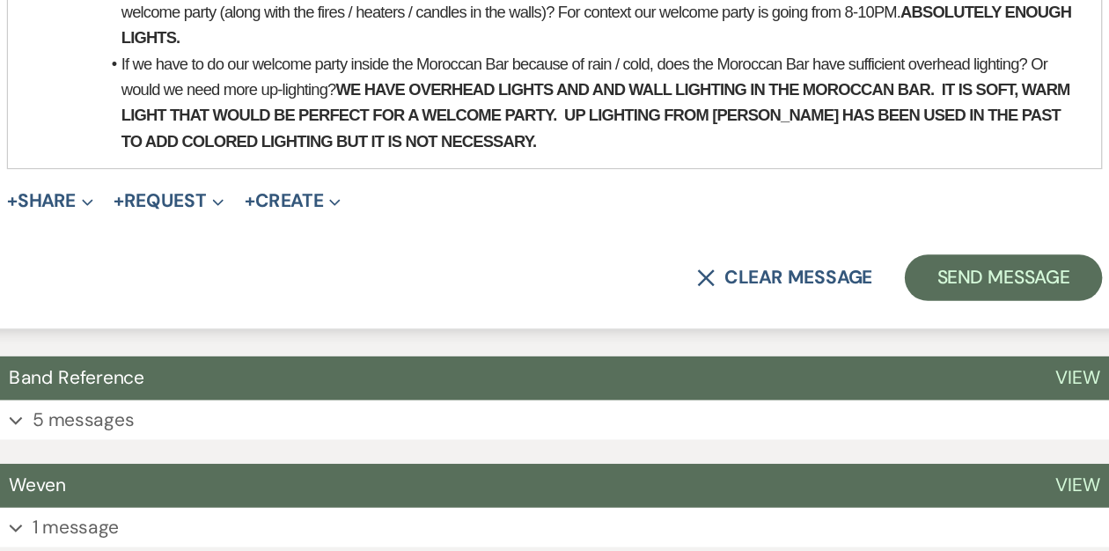
scroll to position [3155, 0]
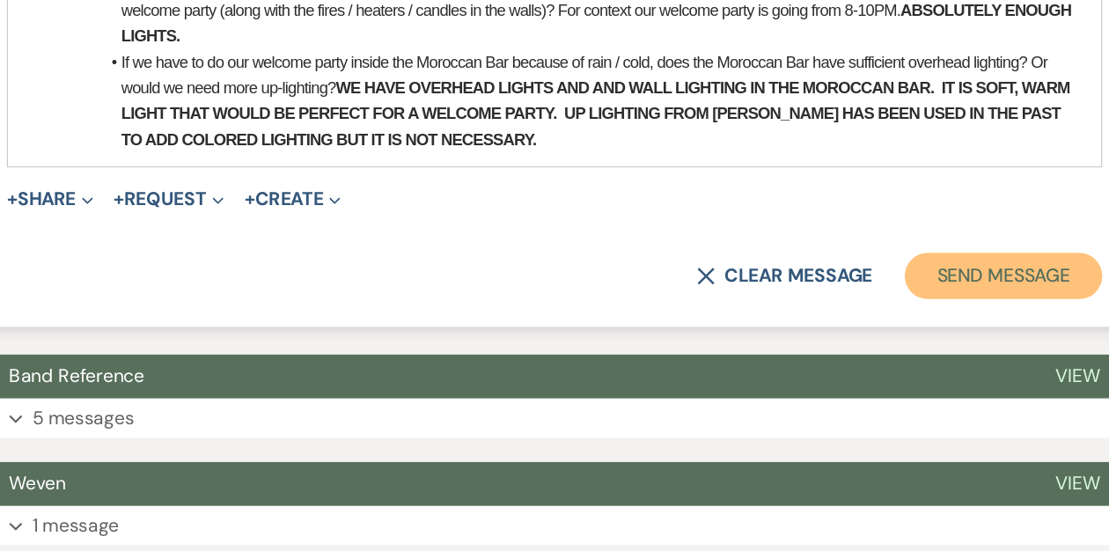
click at [849, 324] on button "Send Message" at bounding box center [896, 341] width 151 height 35
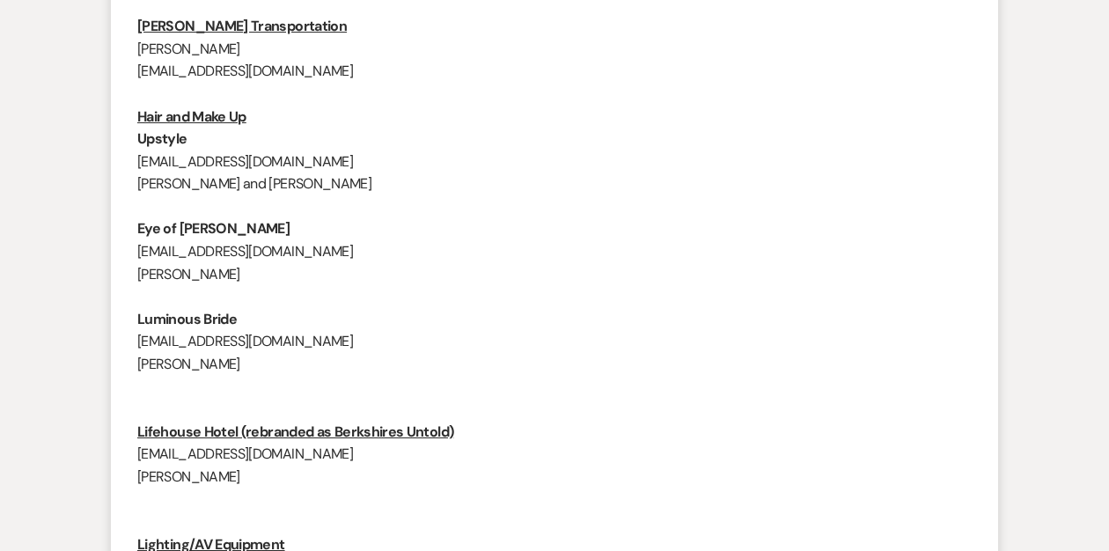
scroll to position [0, 0]
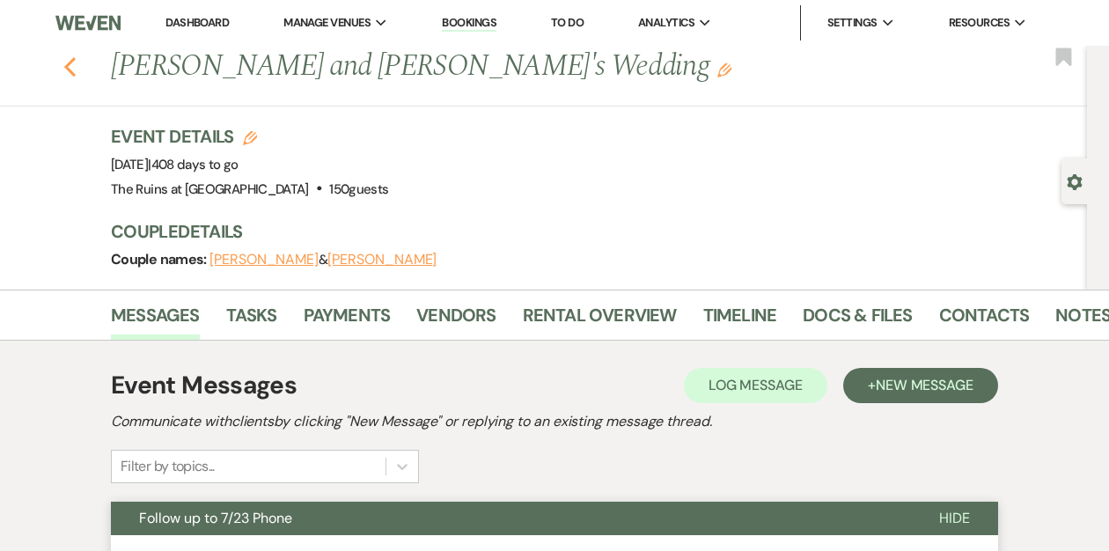
click at [64, 65] on use "button" at bounding box center [69, 66] width 11 height 19
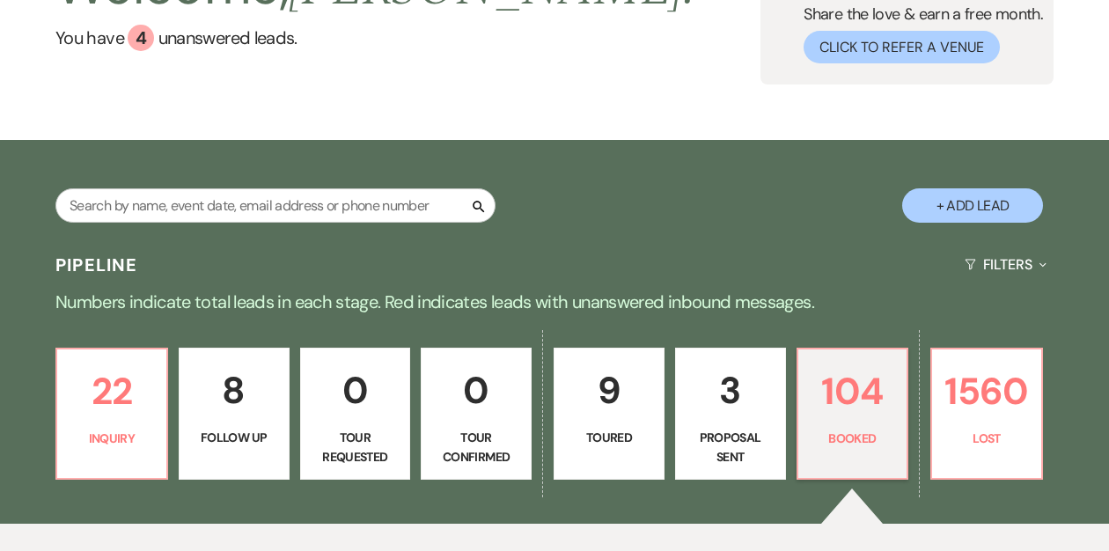
scroll to position [12, 0]
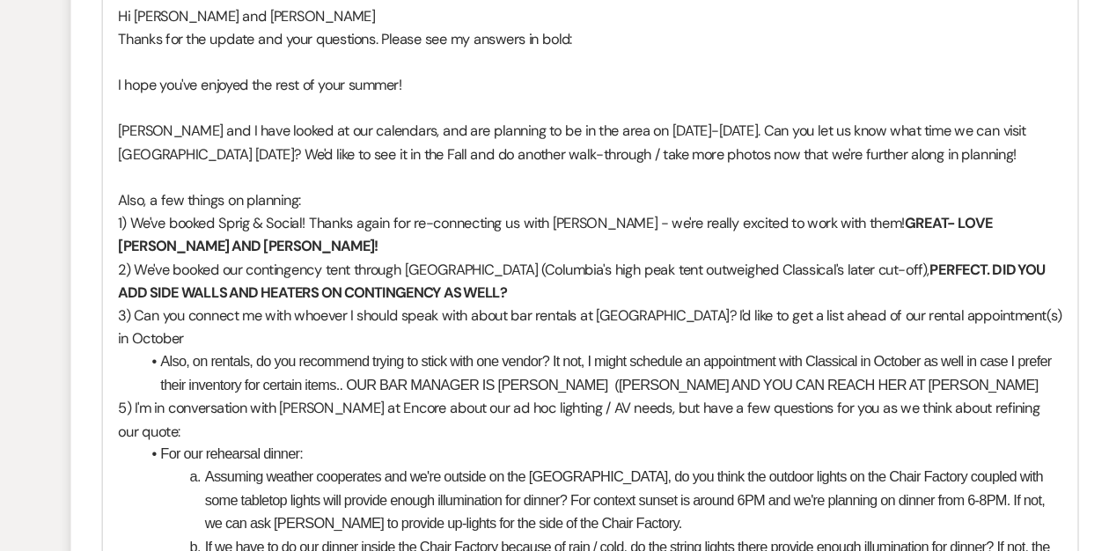
scroll to position [3535, 0]
